Goal: Navigation & Orientation: Understand site structure

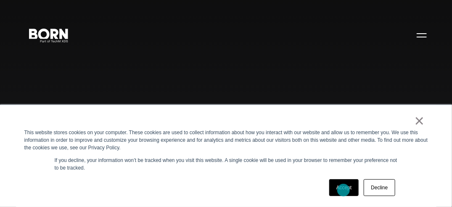
click at [344, 190] on link "Accept" at bounding box center [344, 187] width 30 height 17
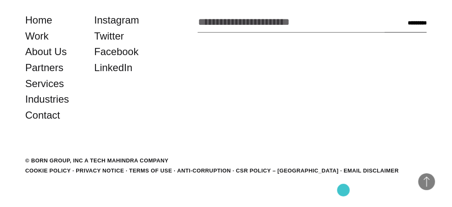
scroll to position [1669, 0]
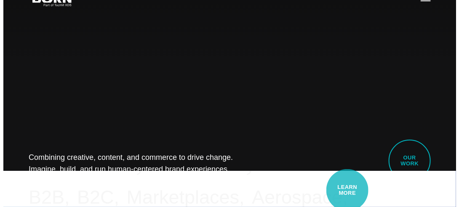
scroll to position [0, 0]
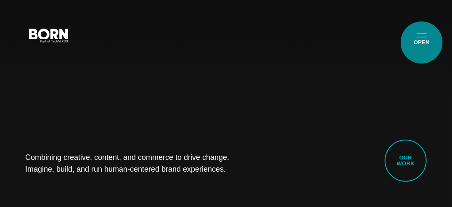
click at [422, 43] on button "Primary Menu" at bounding box center [422, 35] width 20 height 18
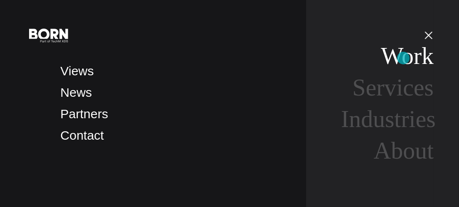
click at [403, 58] on link "Work" at bounding box center [407, 56] width 53 height 27
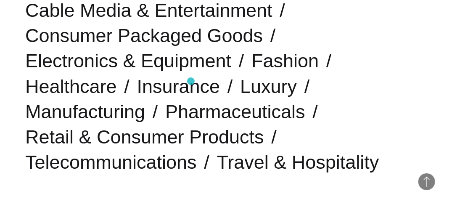
scroll to position [269, 0]
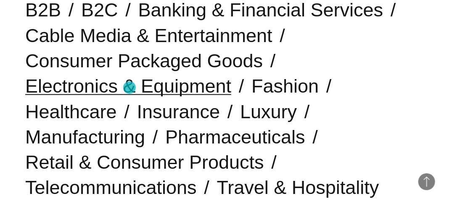
click at [130, 88] on link "Electronics & Equipment" at bounding box center [128, 85] width 206 height 21
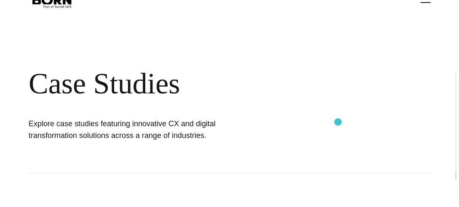
scroll to position [0, 0]
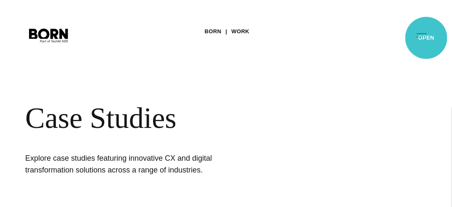
click at [427, 38] on button "Primary Menu" at bounding box center [422, 35] width 20 height 18
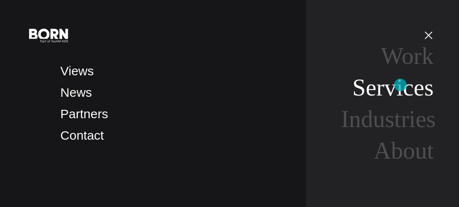
click at [400, 85] on link "Services" at bounding box center [392, 87] width 81 height 27
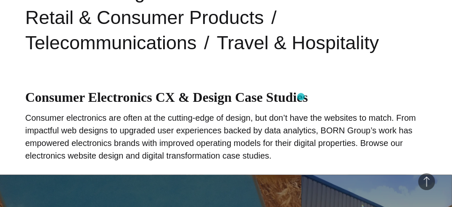
scroll to position [404, 0]
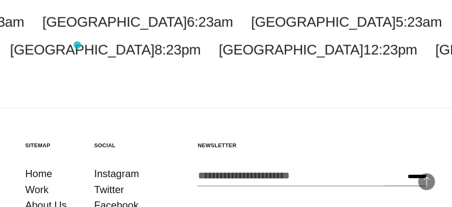
scroll to position [1515, 0]
